Goal: Check status: Verify the current state of an ongoing process or item

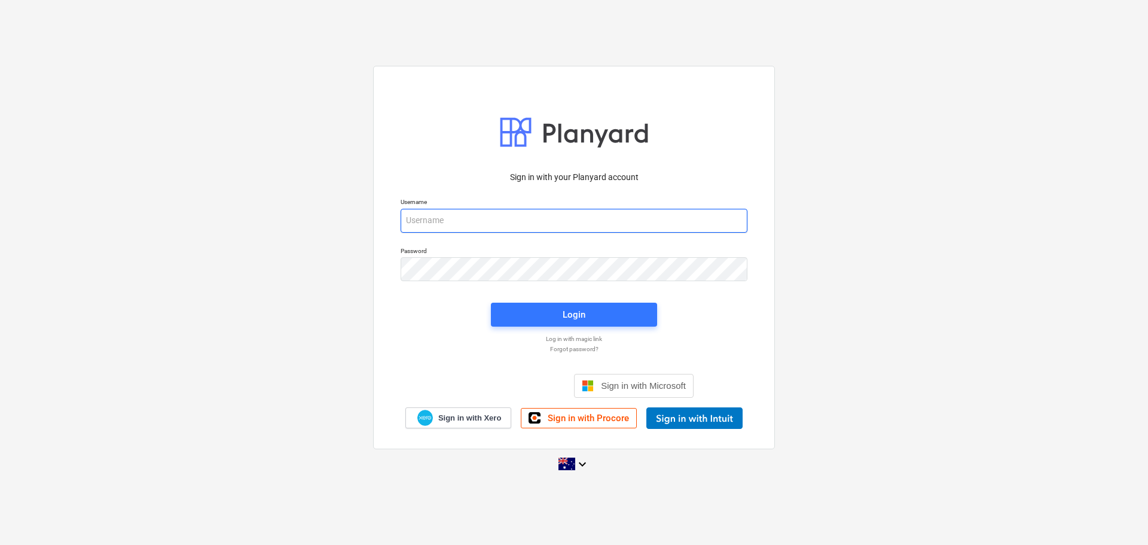
click at [503, 223] on input "email" at bounding box center [574, 221] width 347 height 24
click at [459, 220] on input "email" at bounding box center [574, 221] width 347 height 24
type input "[PERSON_NAME][EMAIL_ADDRESS][DOMAIN_NAME]"
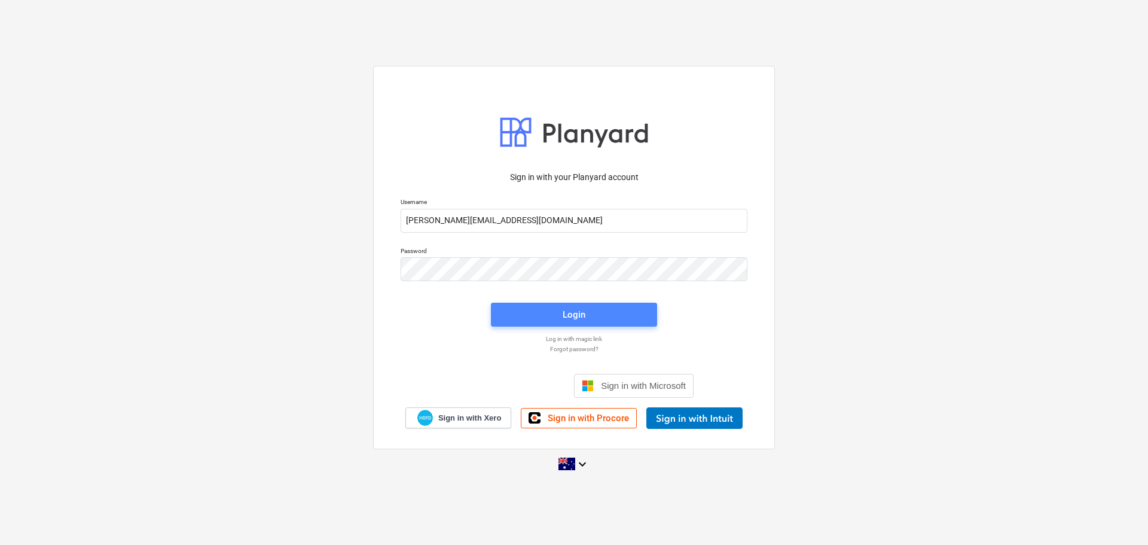
click at [598, 310] on span "Login" at bounding box center [574, 315] width 138 height 16
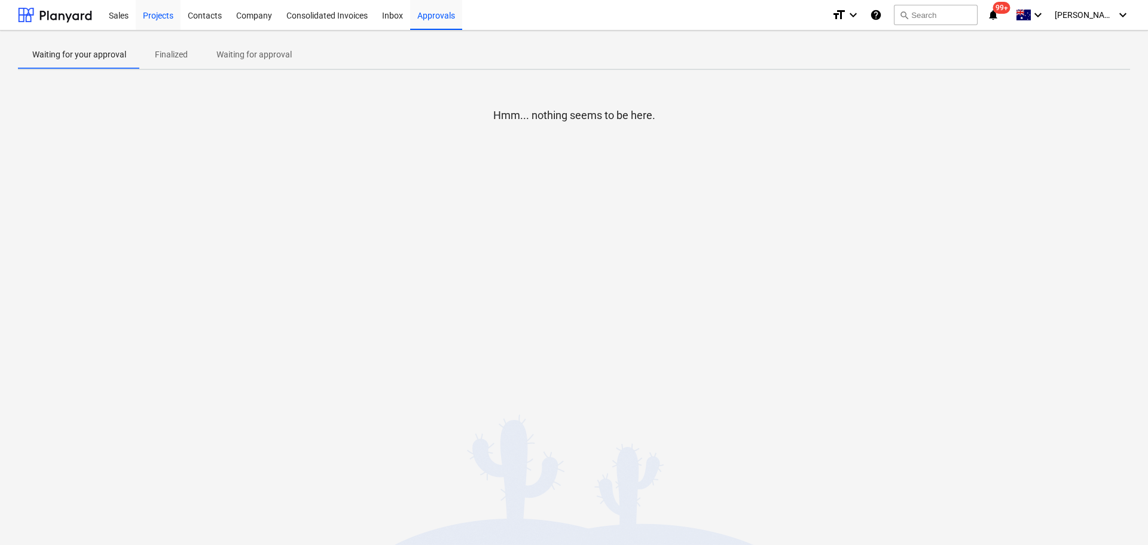
click at [153, 18] on div "Projects" at bounding box center [158, 14] width 45 height 30
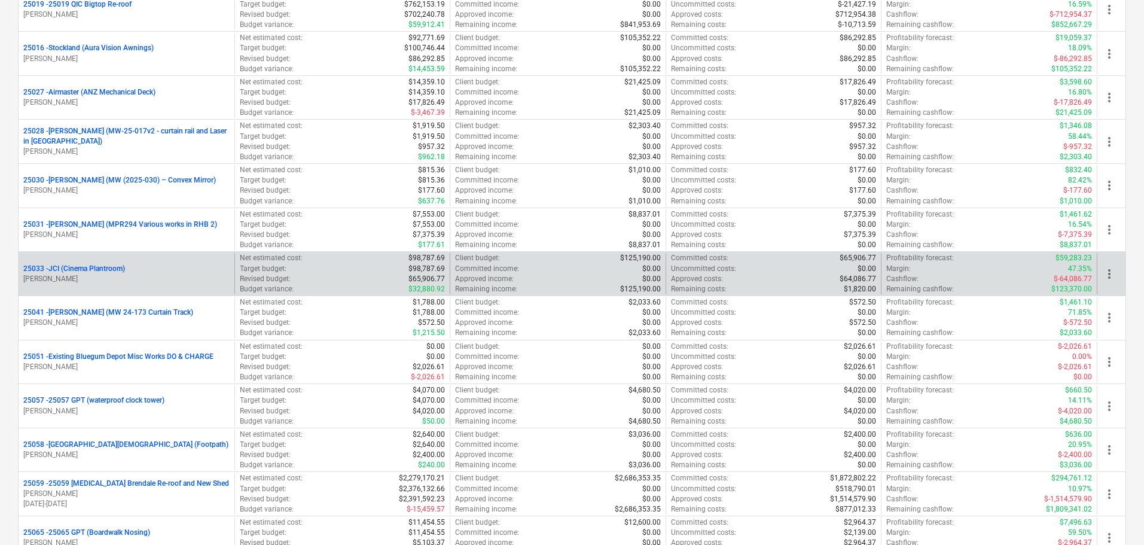
scroll to position [419, 0]
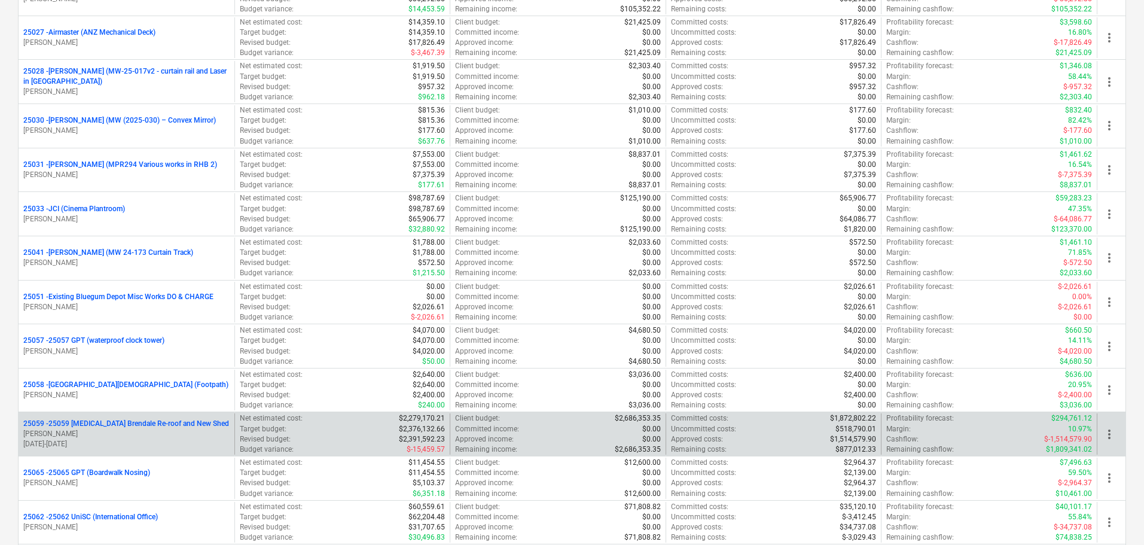
click at [149, 424] on p "25059 - 25059 [MEDICAL_DATA] Brendale Re-roof and New Shed" at bounding box center [126, 424] width 206 height 10
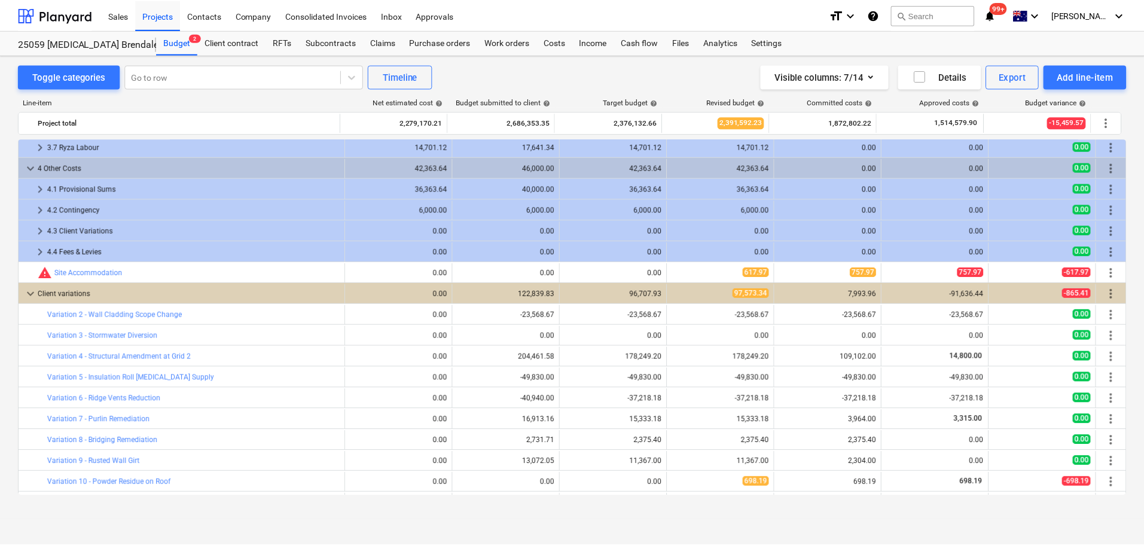
scroll to position [439, 0]
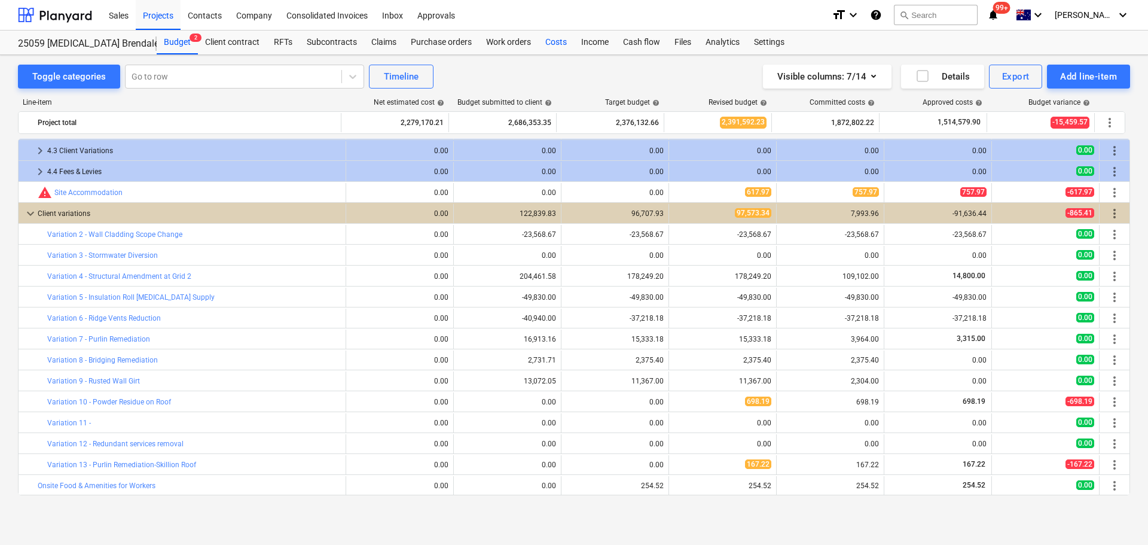
click at [557, 44] on div "Costs" at bounding box center [556, 42] width 36 height 24
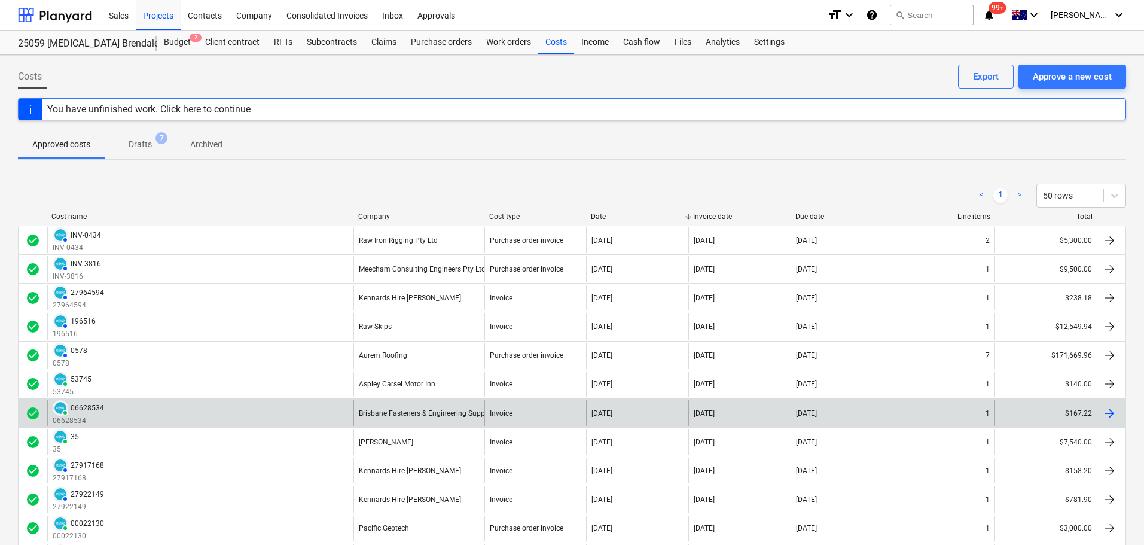
scroll to position [60, 0]
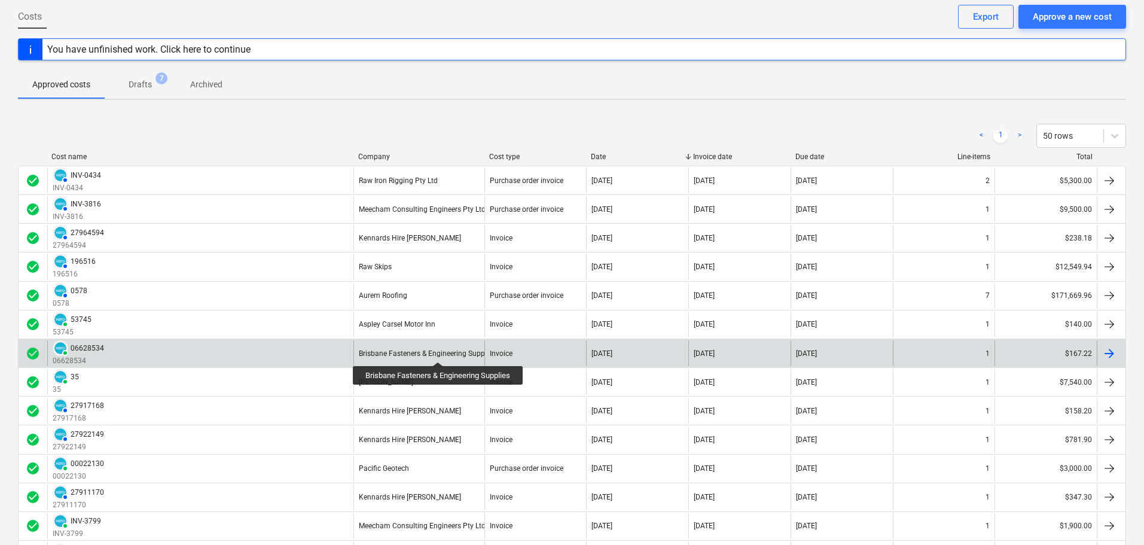
click at [439, 351] on div "Brisbane Fasteners & Engineering Supplies" at bounding box center [427, 353] width 137 height 8
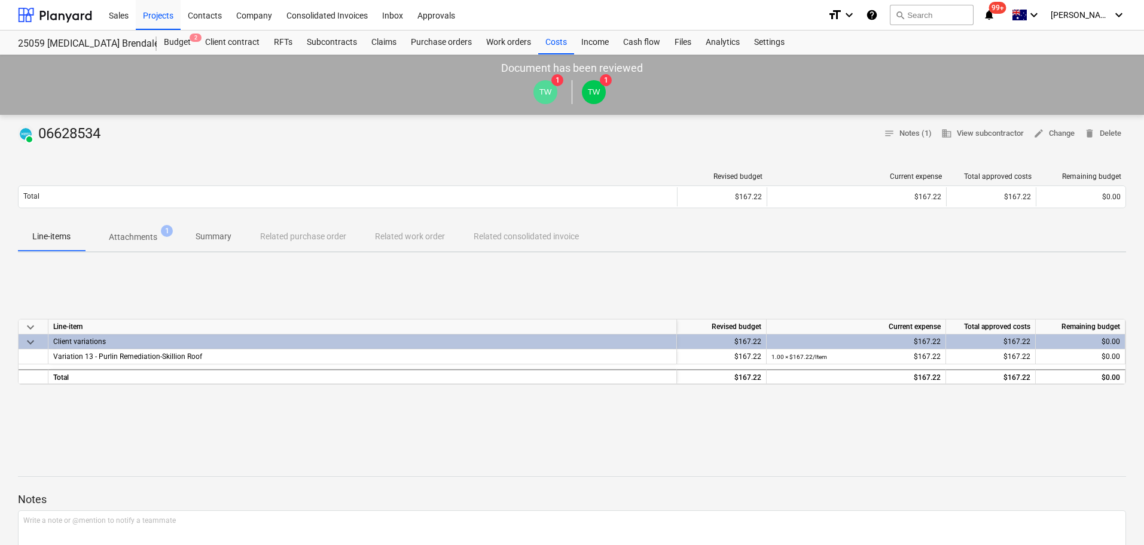
click at [140, 236] on p "Attachments" at bounding box center [133, 237] width 48 height 13
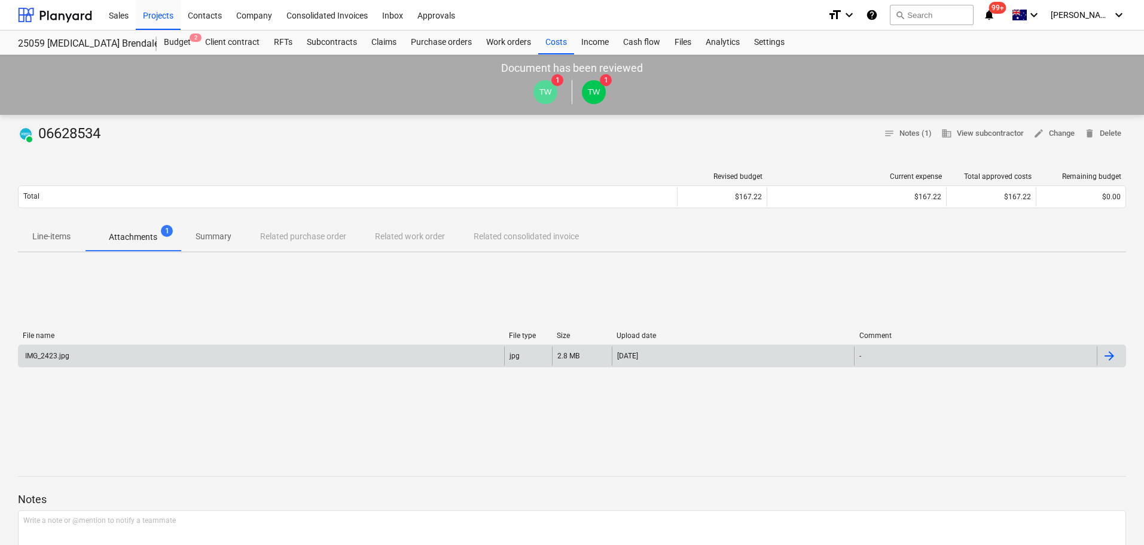
click at [49, 354] on div "IMG_2423.jpg" at bounding box center [46, 356] width 46 height 8
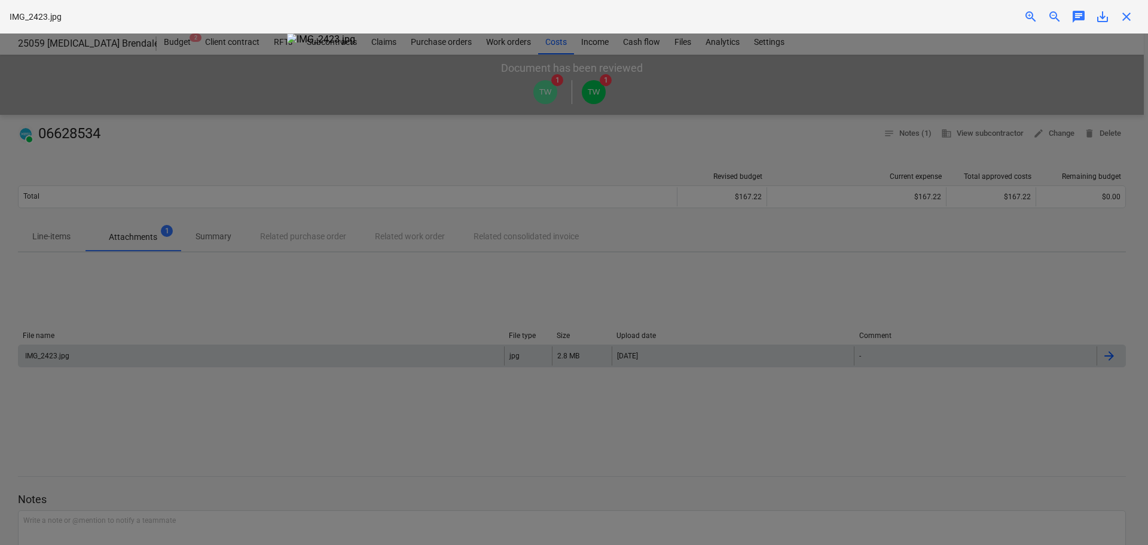
click at [545, 45] on img at bounding box center [574, 38] width 574 height 11
click at [1104, 17] on span "save_alt" at bounding box center [1102, 17] width 14 height 14
click at [1125, 13] on span "close" at bounding box center [1126, 17] width 14 height 14
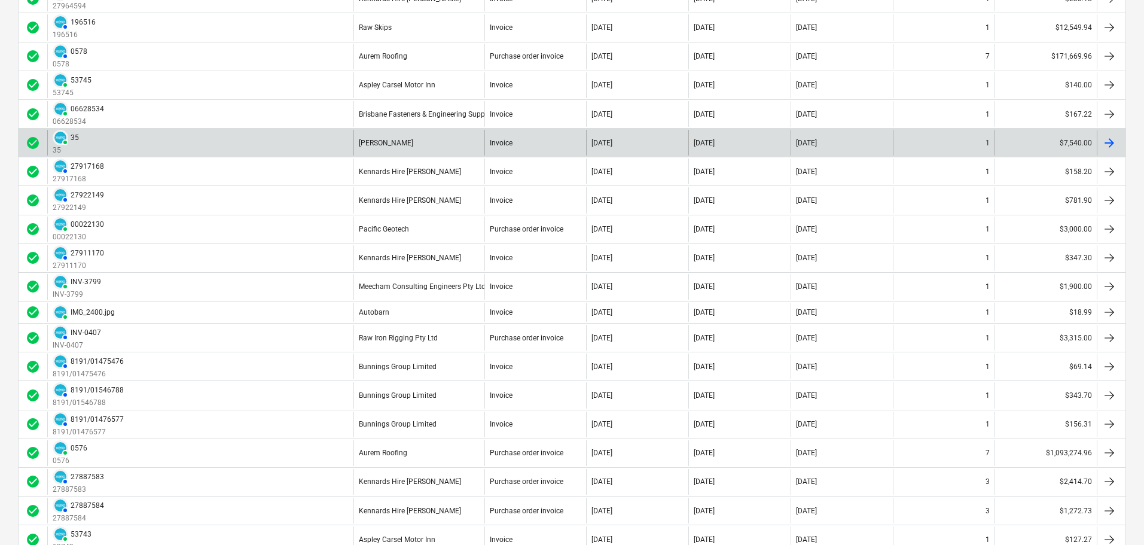
scroll to position [179, 0]
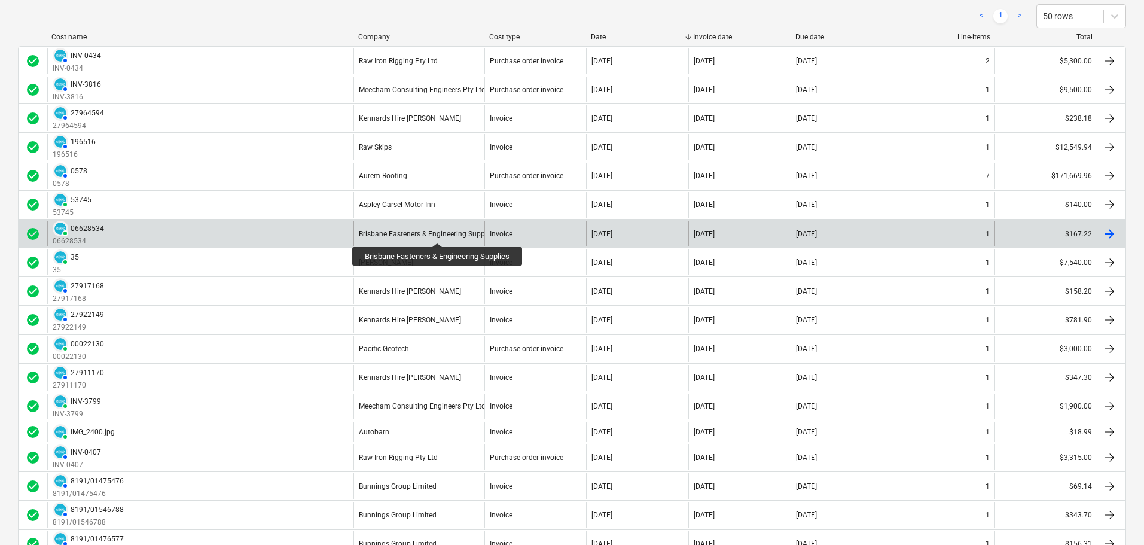
click at [438, 232] on div "Brisbane Fasteners & Engineering Supplies" at bounding box center [427, 234] width 137 height 8
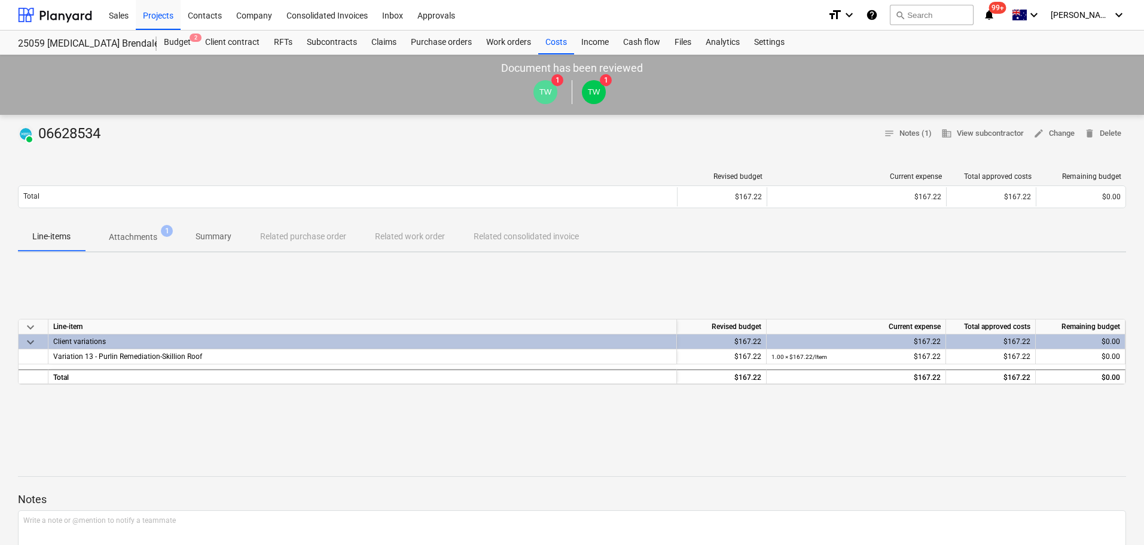
click at [137, 238] on p "Attachments" at bounding box center [133, 237] width 48 height 13
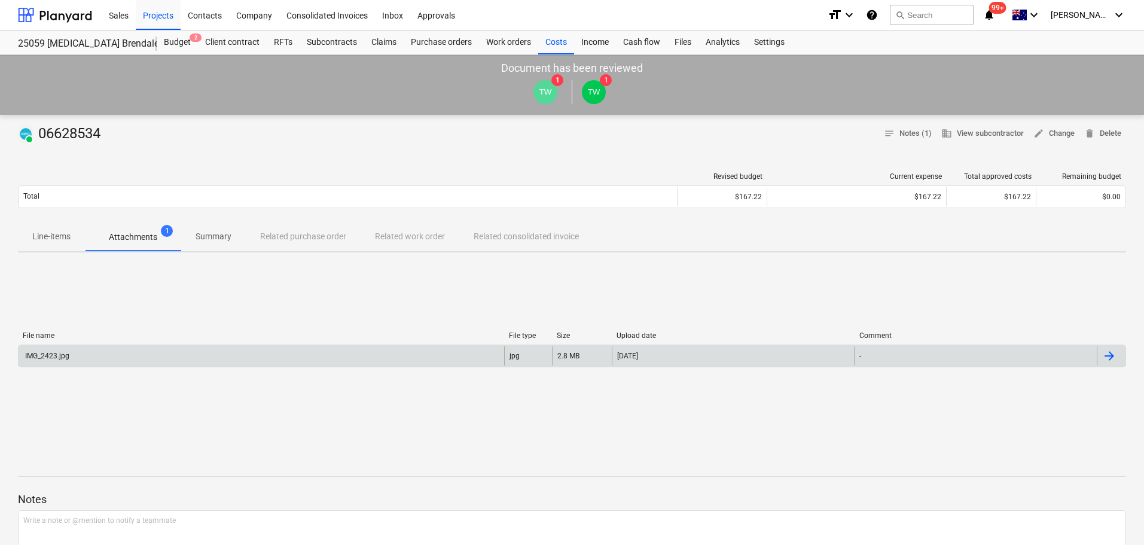
click at [430, 356] on div "IMG_2423.jpg" at bounding box center [261, 355] width 485 height 19
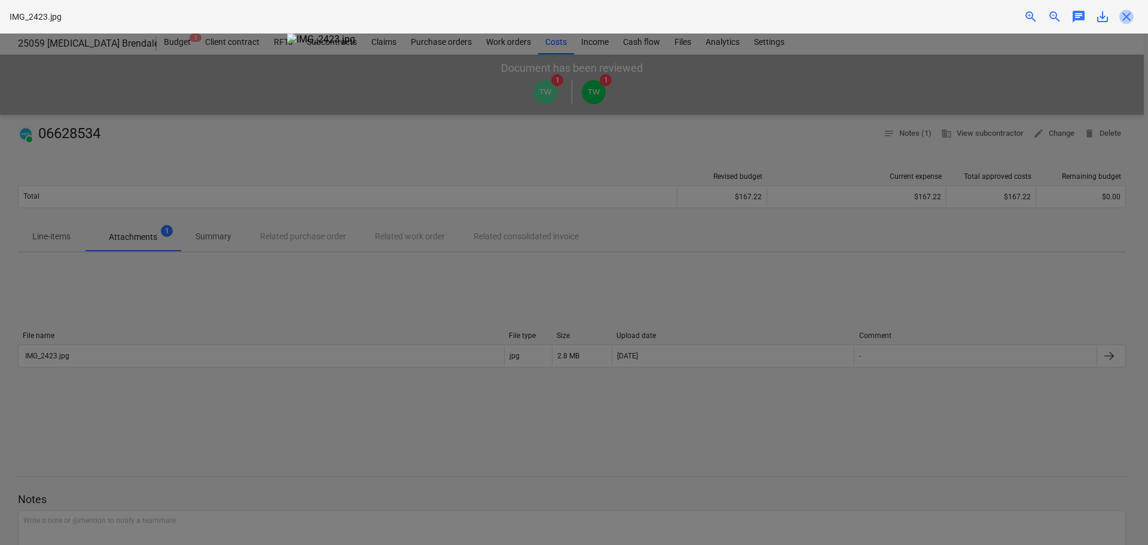
click at [1123, 13] on span "close" at bounding box center [1126, 17] width 14 height 14
